Goal: Information Seeking & Learning: Learn about a topic

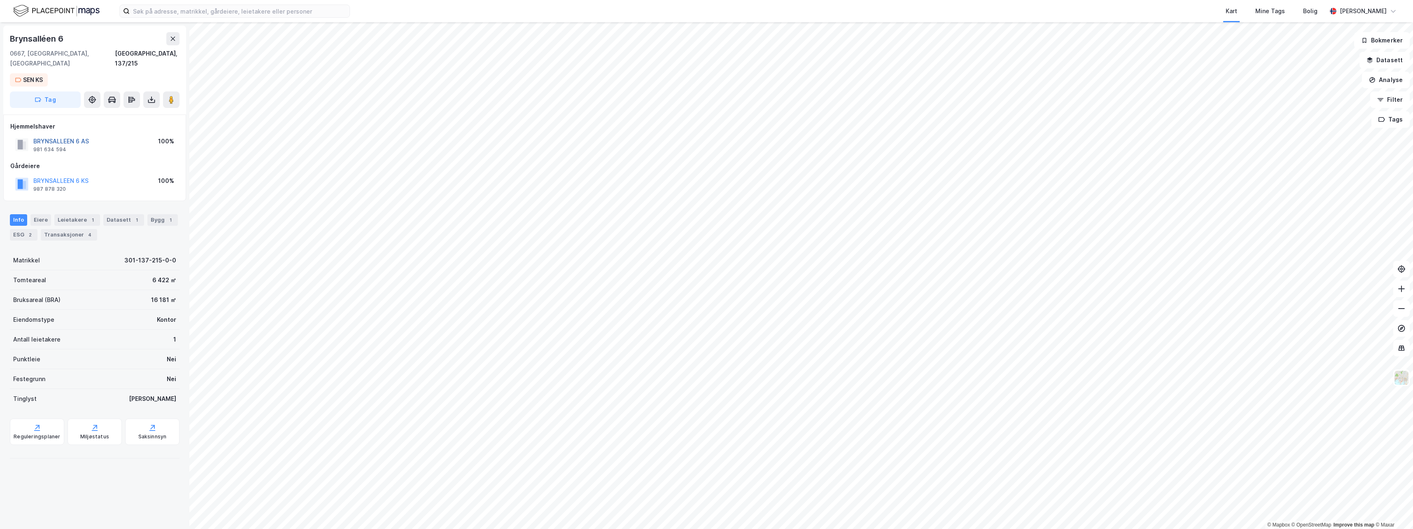
click at [0, 0] on button "BRYNSALLEEN 6 AS" at bounding box center [0, 0] width 0 height 0
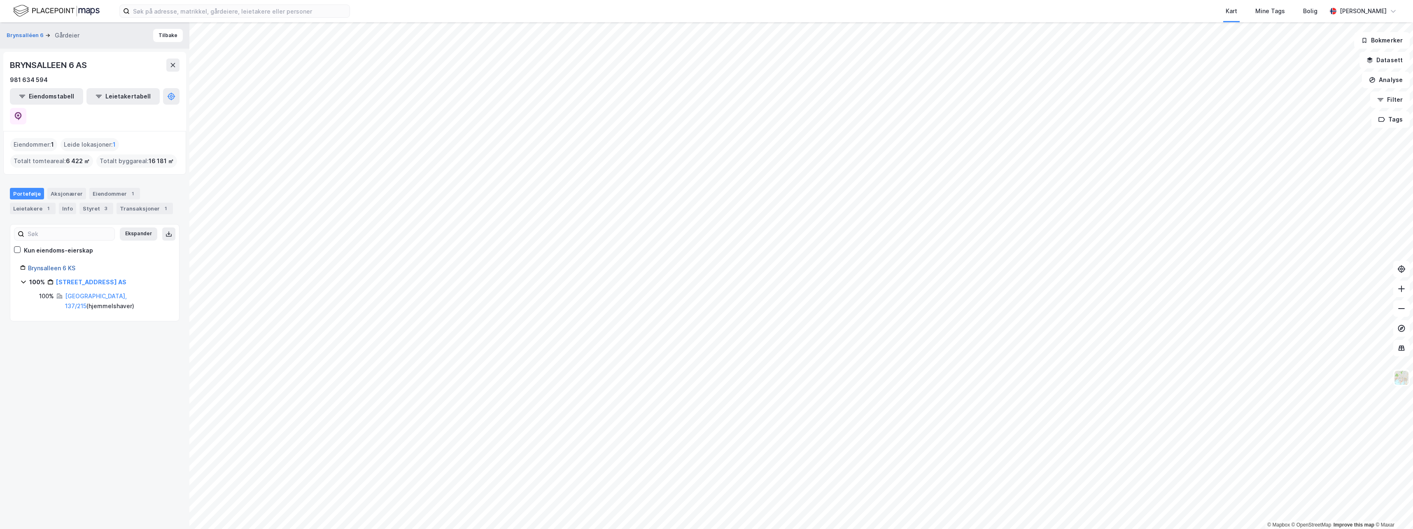
click at [56, 264] on link "Brynsalleen 6 KS" at bounding box center [51, 267] width 47 height 7
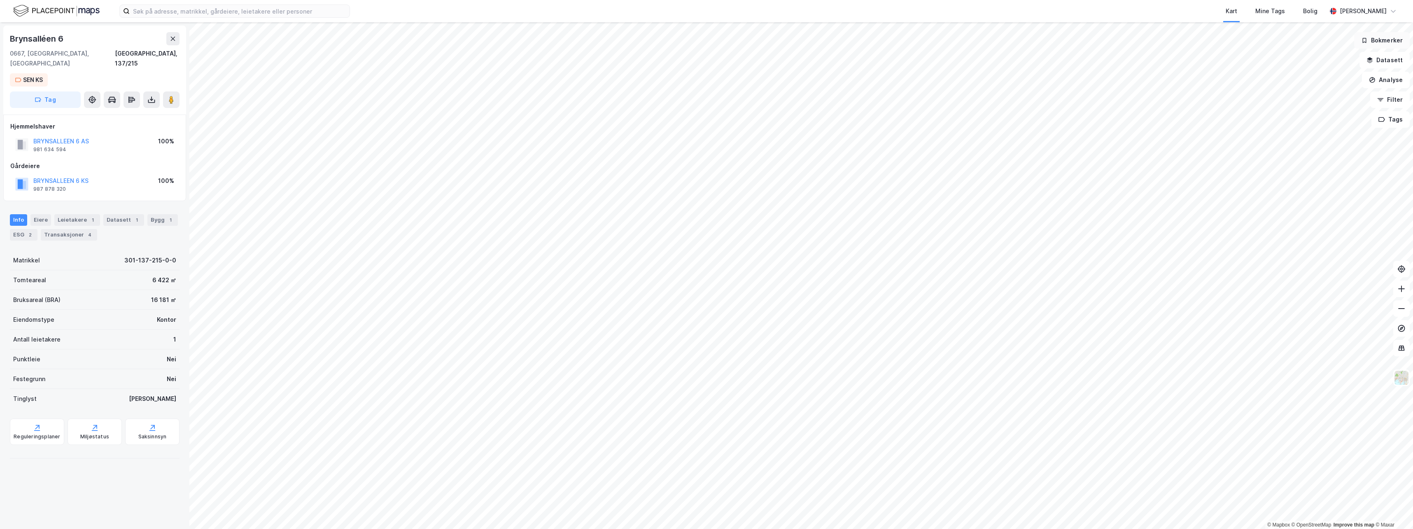
click at [1401, 38] on button "Bokmerker" at bounding box center [1382, 40] width 56 height 16
click at [1335, 47] on icon at bounding box center [1337, 45] width 7 height 7
click at [1395, 106] on button "Filter" at bounding box center [1390, 99] width 40 height 16
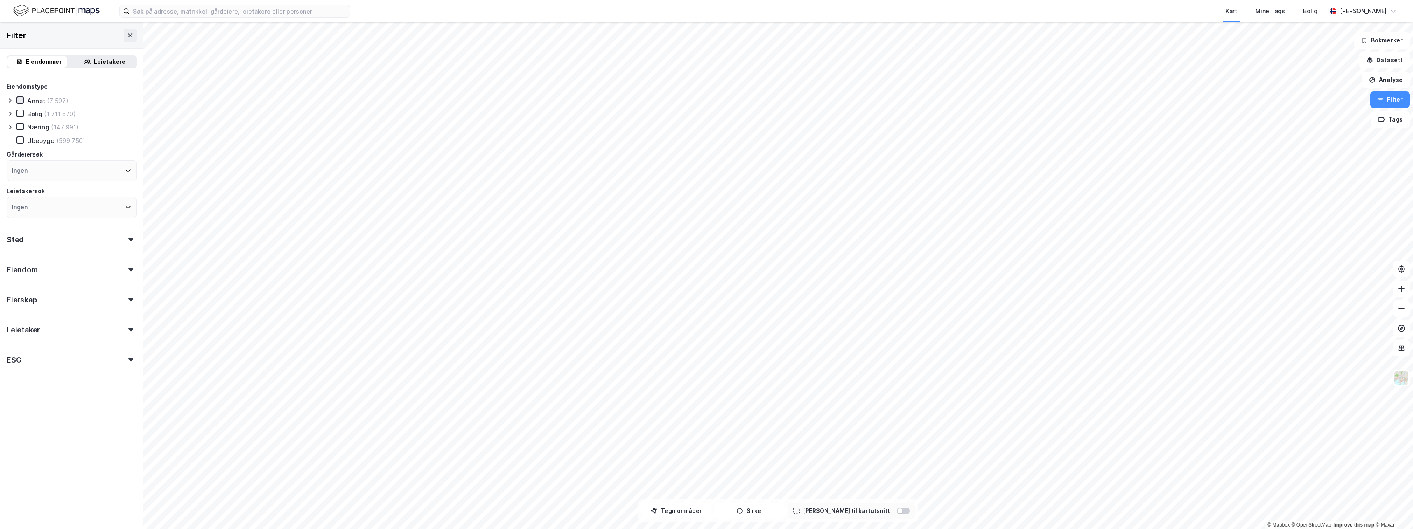
click at [23, 101] on div at bounding box center [19, 99] width 7 height 7
click at [23, 113] on icon at bounding box center [20, 113] width 6 height 6
click at [33, 281] on div "Eiendomstype Annet (7 597) Bolig (1 711 670) Næring (147 991) Ubebygd (599 750)…" at bounding box center [72, 225] width 130 height 287
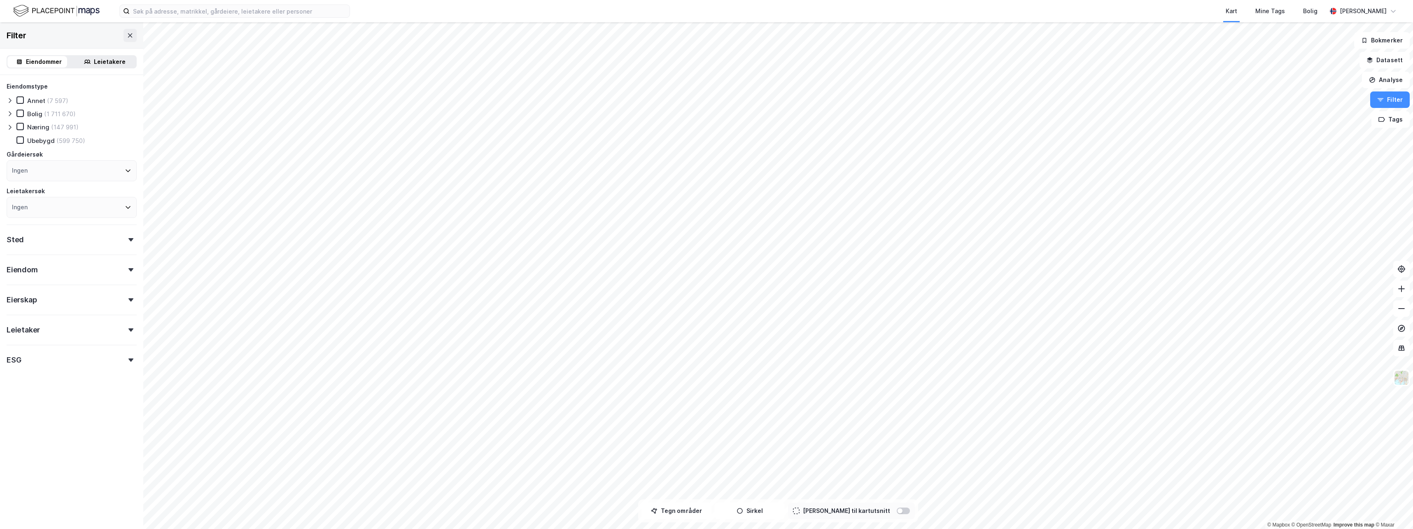
click at [36, 270] on div "Eiendom" at bounding box center [22, 270] width 31 height 10
